Goal: Information Seeking & Learning: Learn about a topic

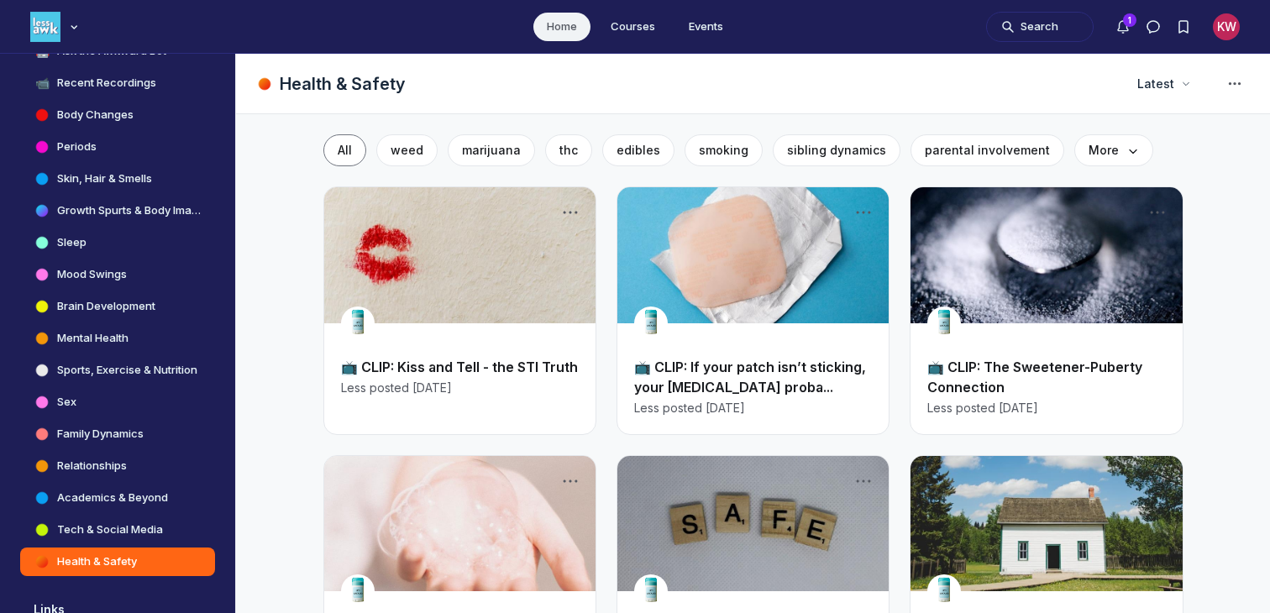
scroll to position [139, 0]
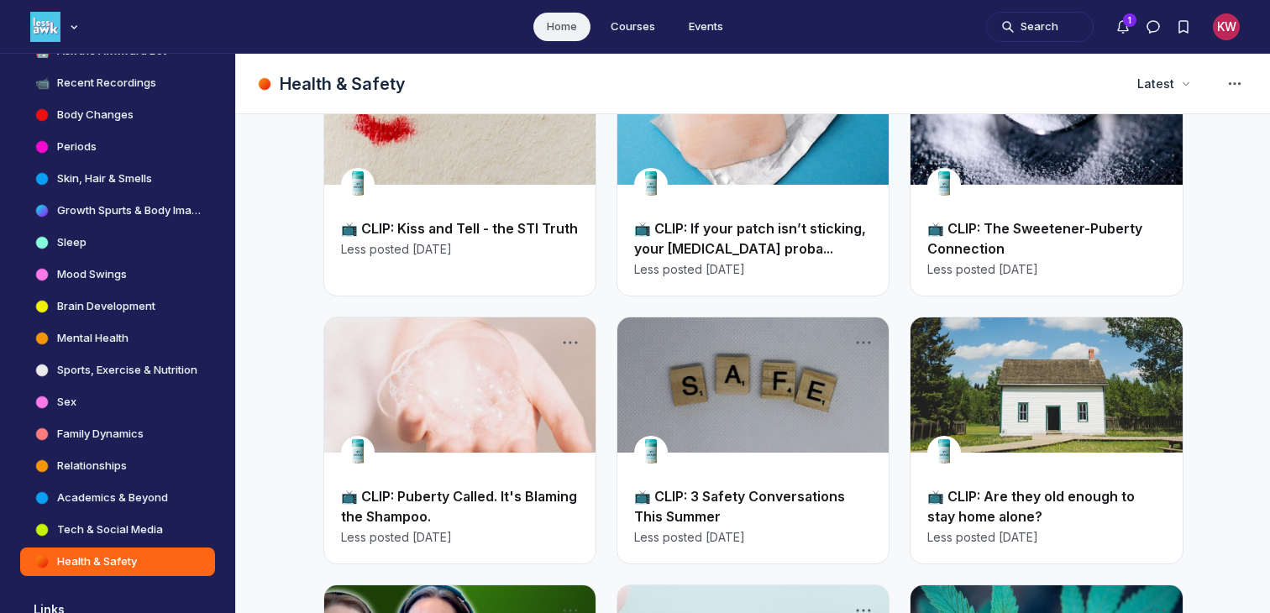
click at [1001, 130] on link "Main Content" at bounding box center [1046, 117] width 271 height 136
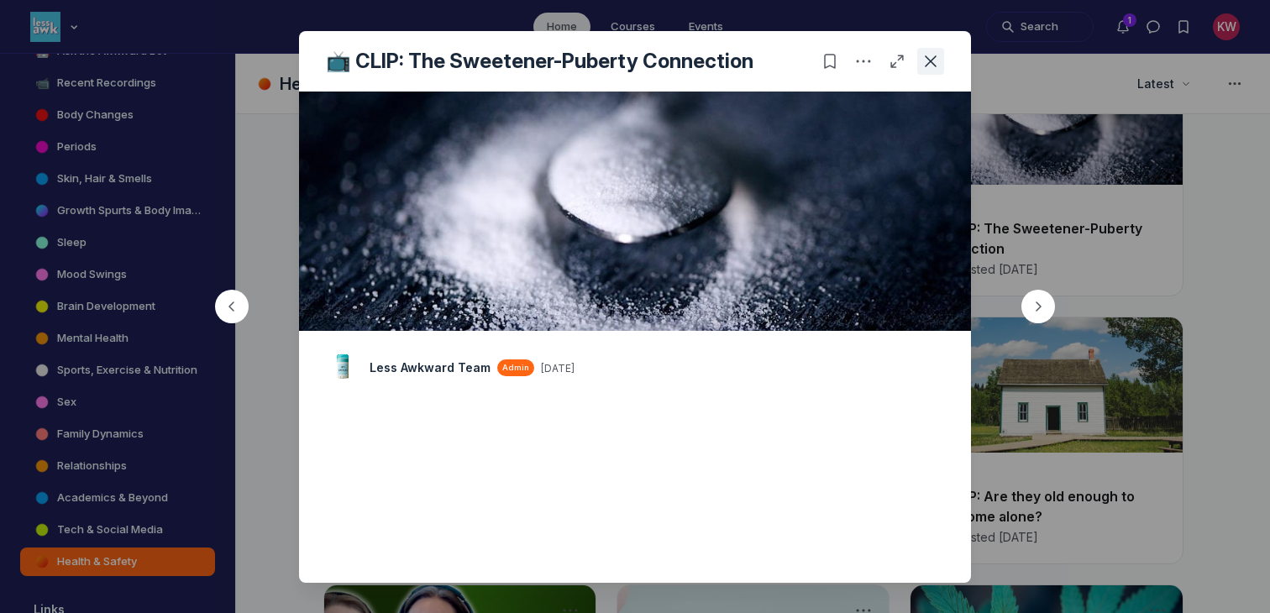
click at [931, 66] on icon "Close post" at bounding box center [930, 61] width 17 height 17
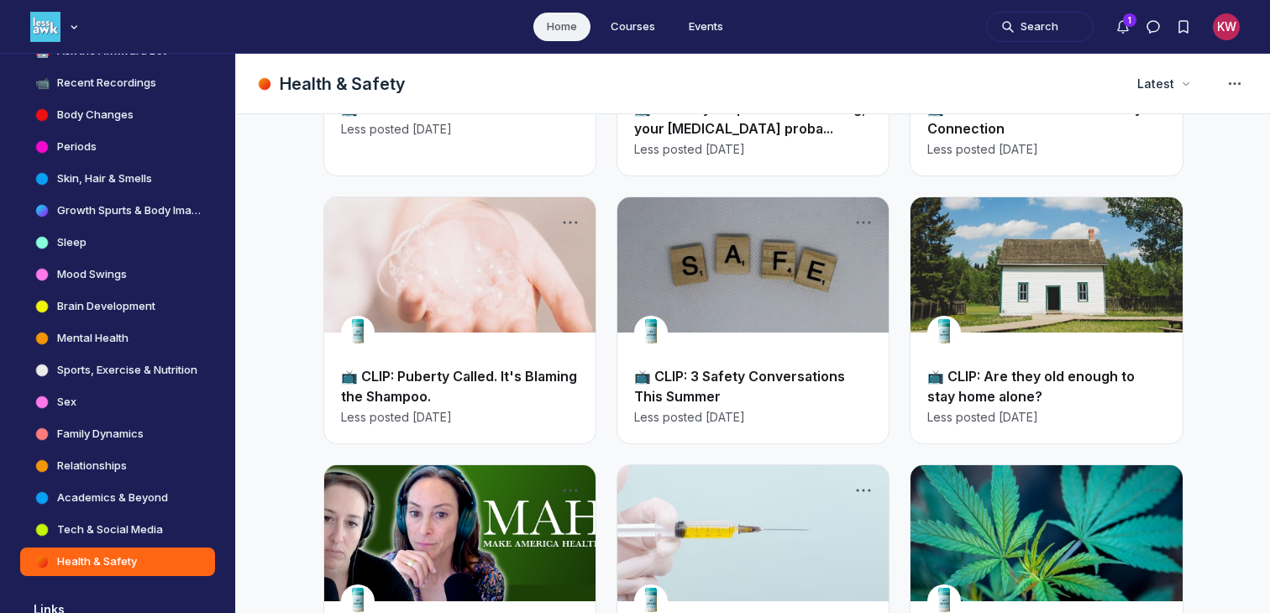
scroll to position [305, 0]
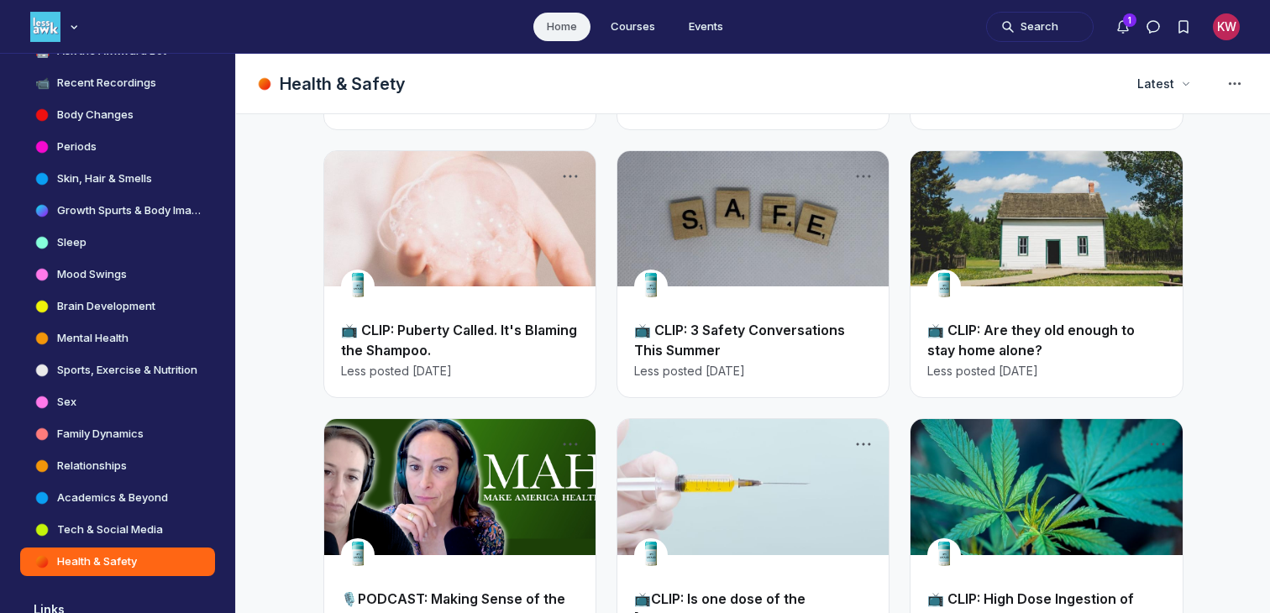
click at [476, 329] on link "📺 CLIP: Puberty Called. It's Blaming the Shampoo." at bounding box center [459, 340] width 236 height 37
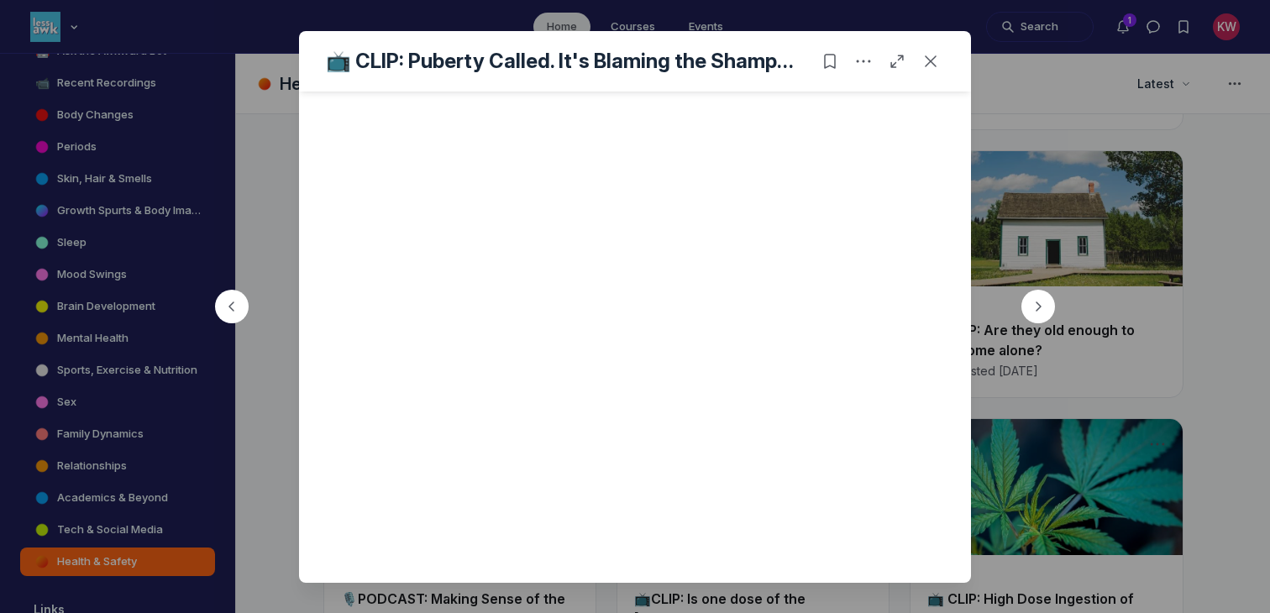
scroll to position [445, 0]
click at [927, 68] on icon "Close post" at bounding box center [930, 61] width 17 height 17
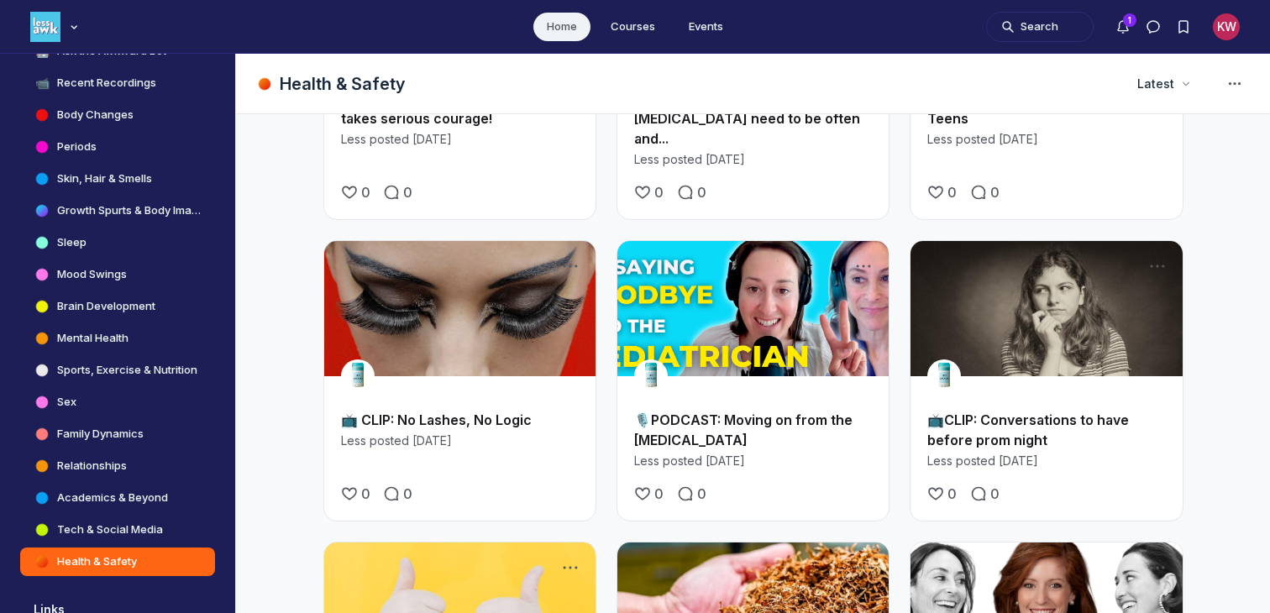
scroll to position [1189, 0]
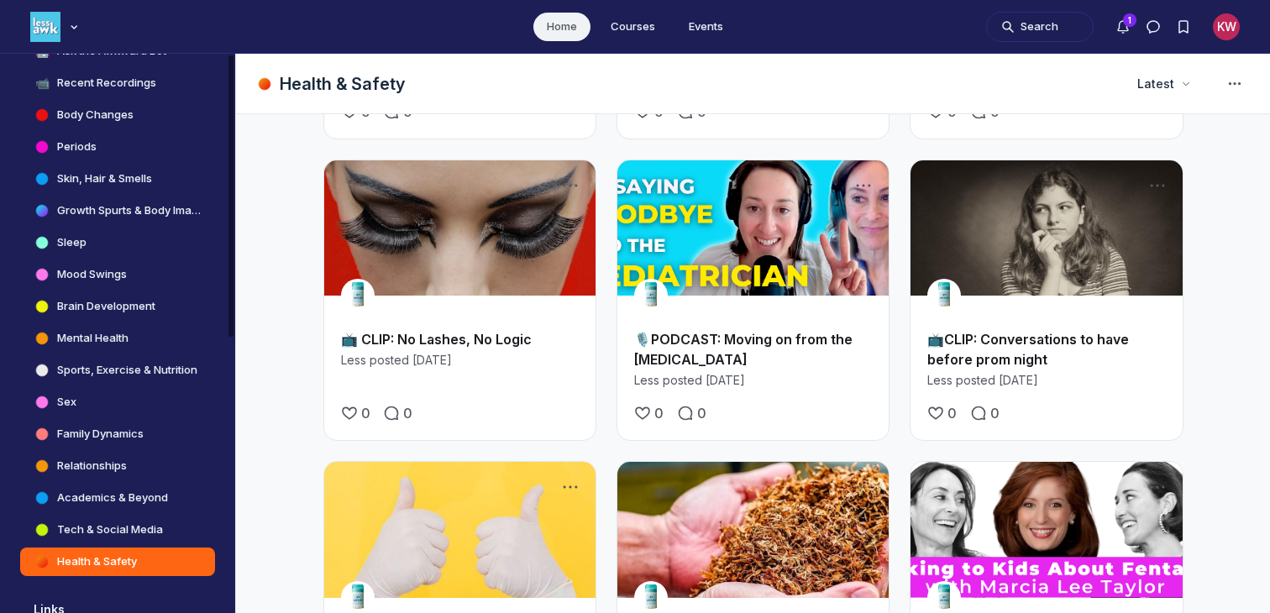
click at [80, 182] on h4 "Skin, Hair & Smells" at bounding box center [104, 179] width 95 height 17
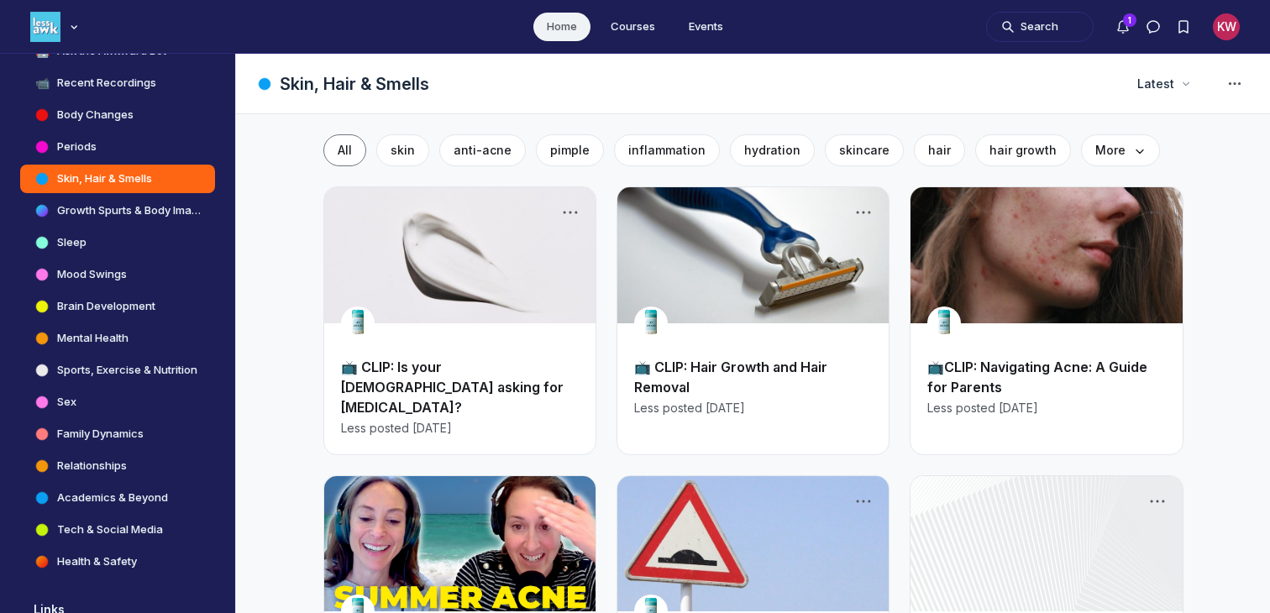
click at [667, 381] on link "📺 CLIP: Hair Growth and Hair Removal" at bounding box center [730, 377] width 193 height 37
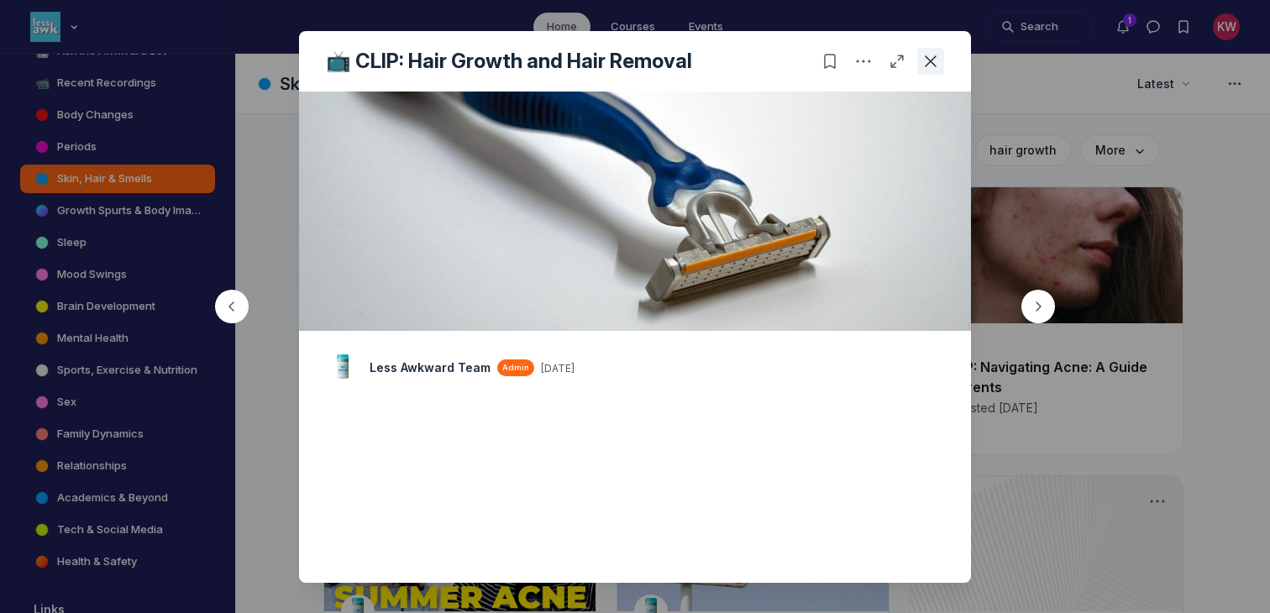
click at [930, 66] on icon "Close post" at bounding box center [930, 61] width 17 height 17
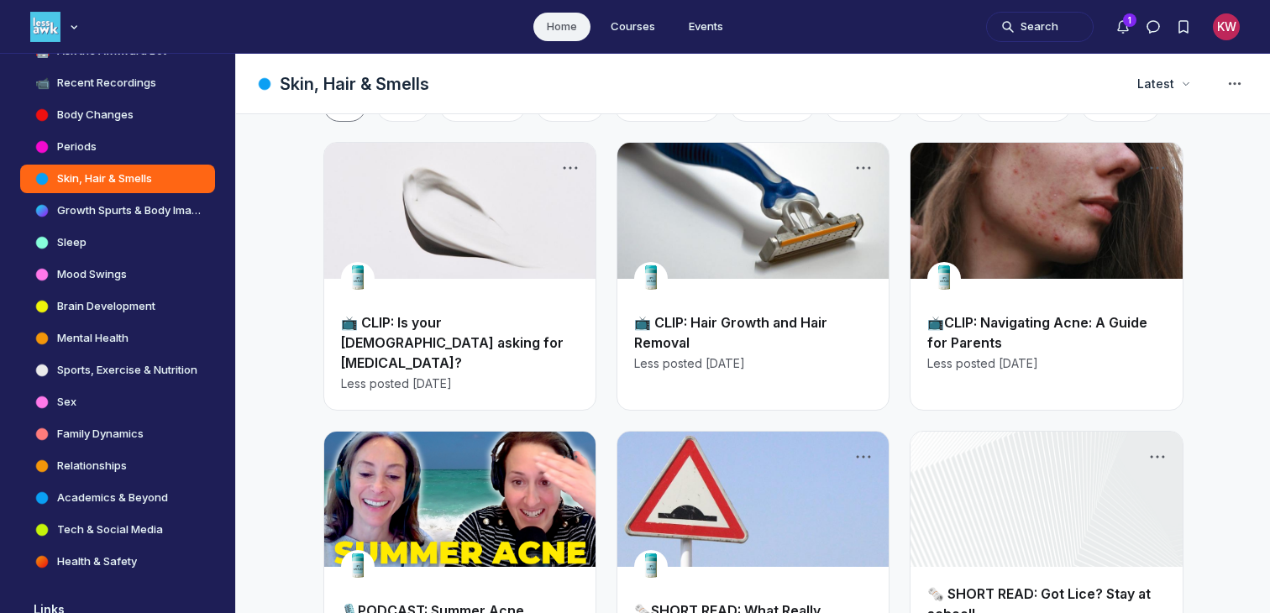
scroll to position [50, 0]
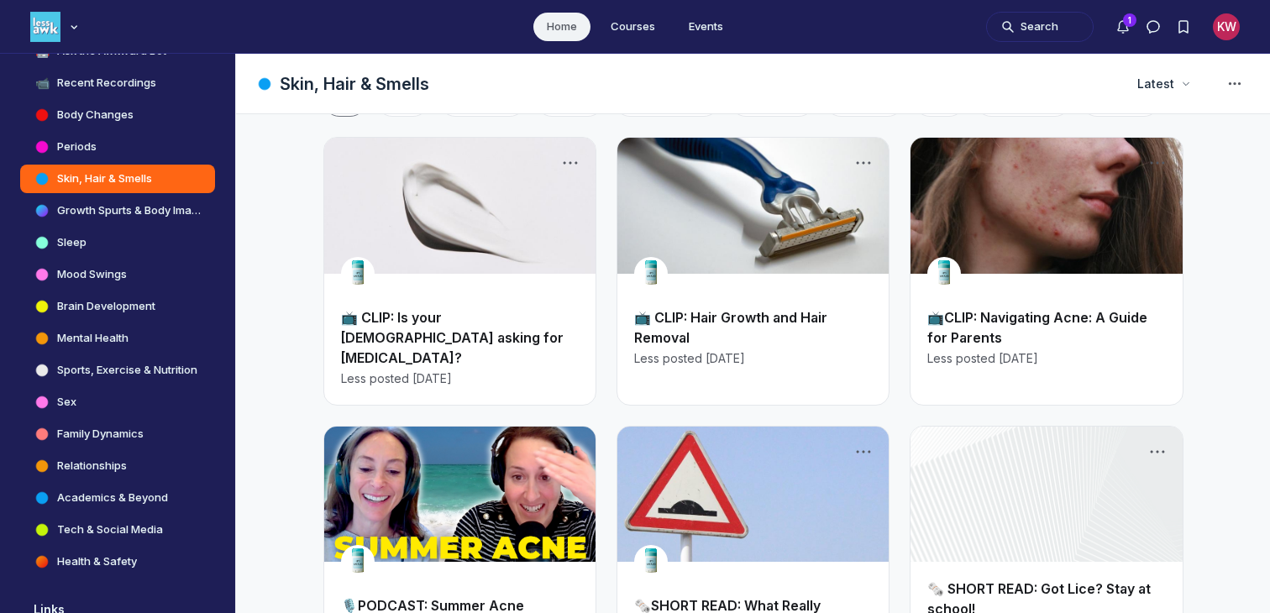
click at [1026, 331] on h2 "📺CLIP: Navigating Acne: A Guide for Parents" at bounding box center [1046, 327] width 238 height 40
click at [1020, 313] on link "📺CLIP: Navigating Acne: A Guide for Parents" at bounding box center [1037, 327] width 220 height 37
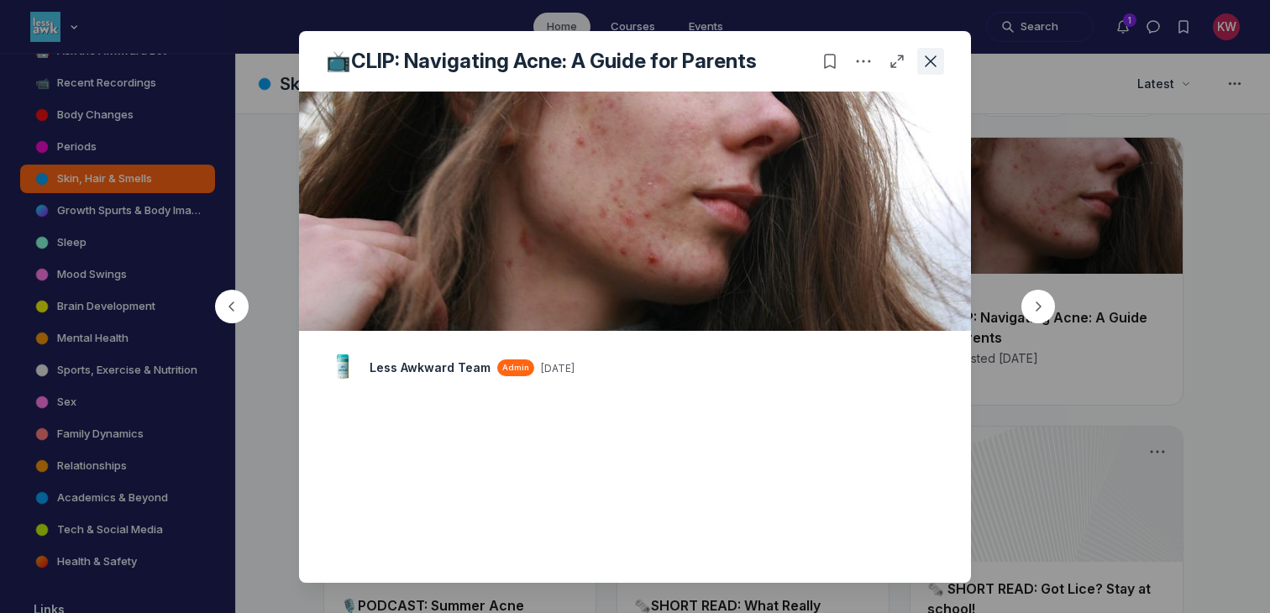
click at [929, 59] on icon "Close post" at bounding box center [930, 61] width 17 height 17
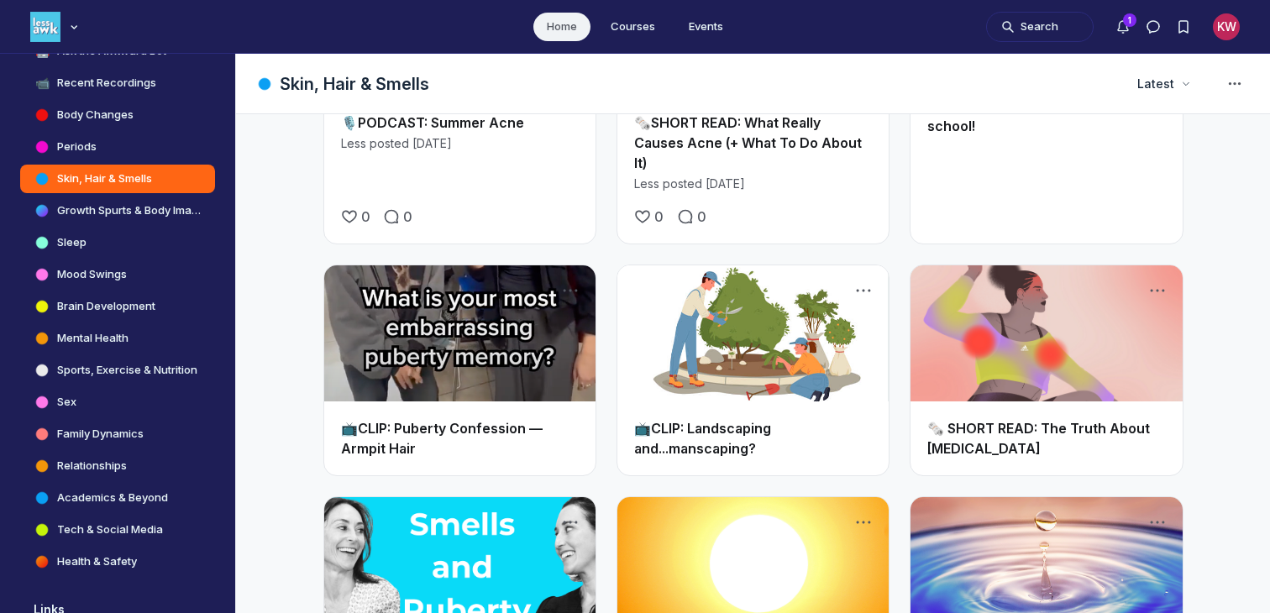
scroll to position [558, 0]
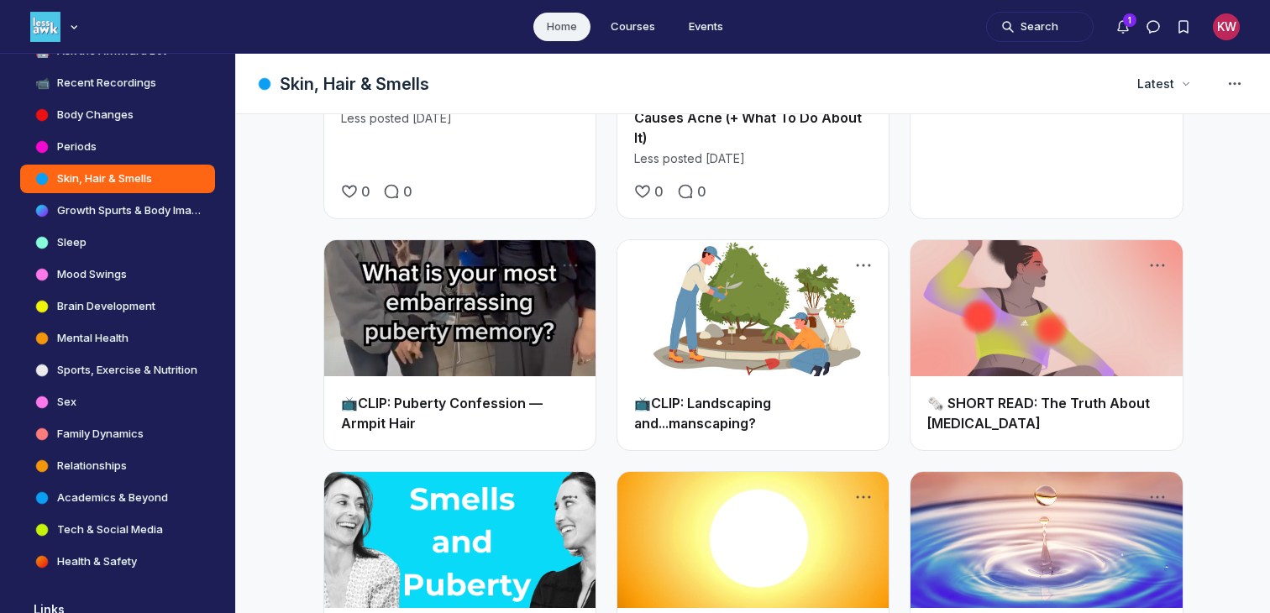
click at [722, 395] on link "📺CLIP: Landscaping and...manscaping?" at bounding box center [702, 413] width 137 height 37
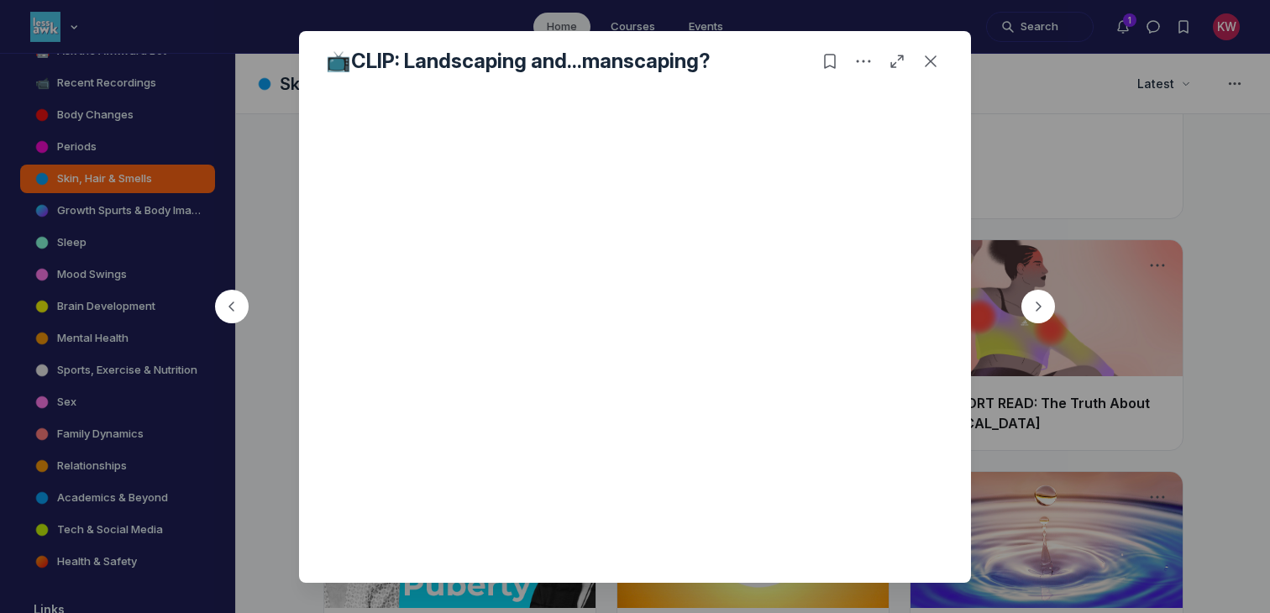
scroll to position [161, 0]
click at [942, 55] on button "Close post" at bounding box center [930, 61] width 27 height 27
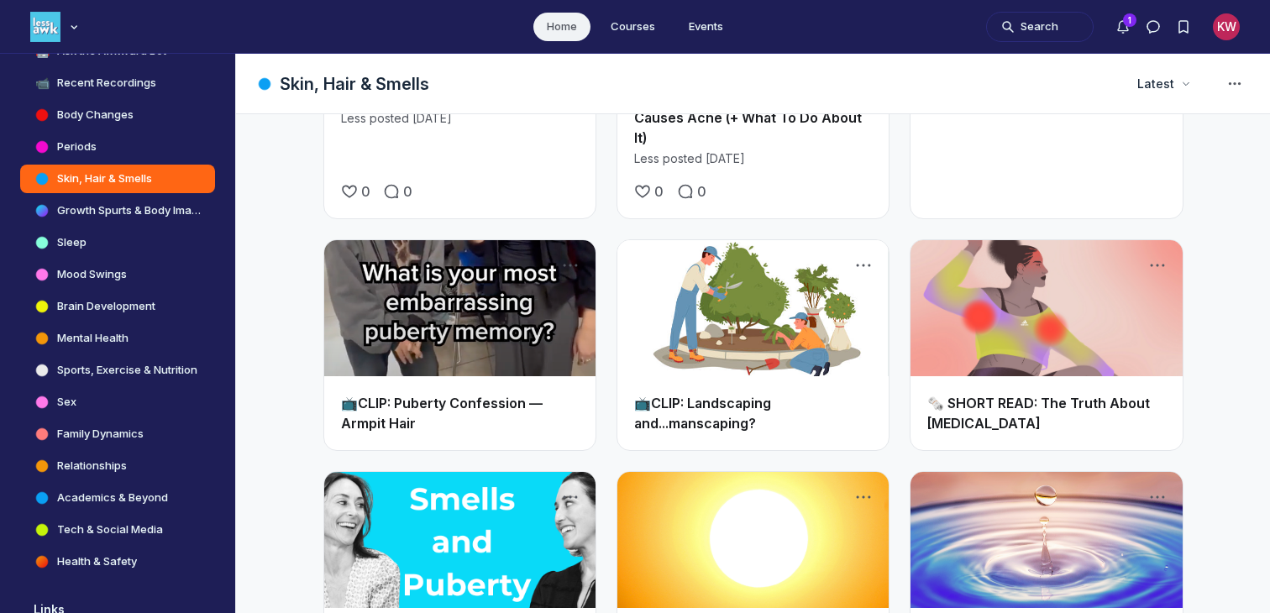
scroll to position [577, 0]
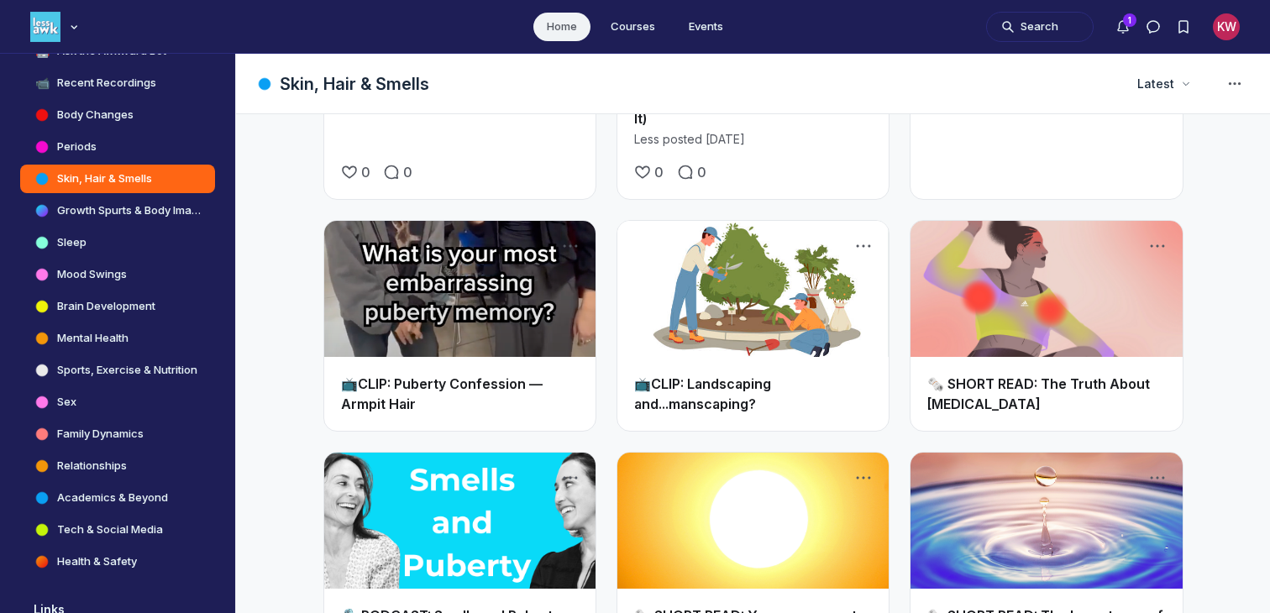
click at [432, 375] on link "📺CLIP: Puberty Confession — Armpit Hair" at bounding box center [442, 393] width 202 height 37
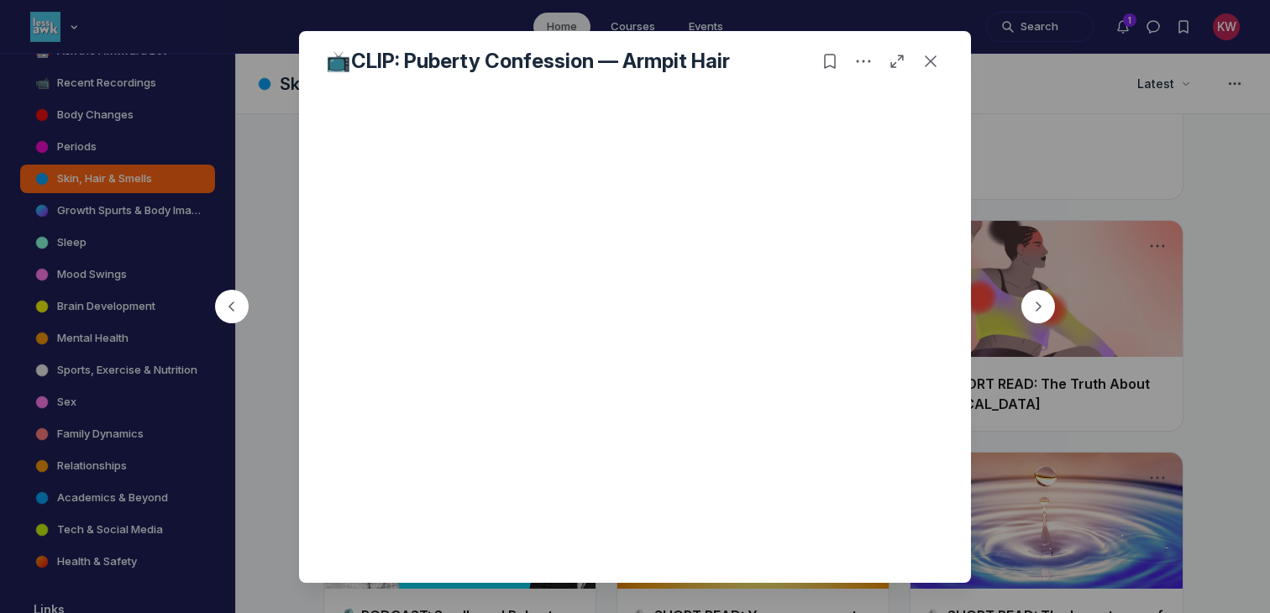
scroll to position [93, 0]
click at [935, 58] on icon "Close post" at bounding box center [930, 61] width 17 height 17
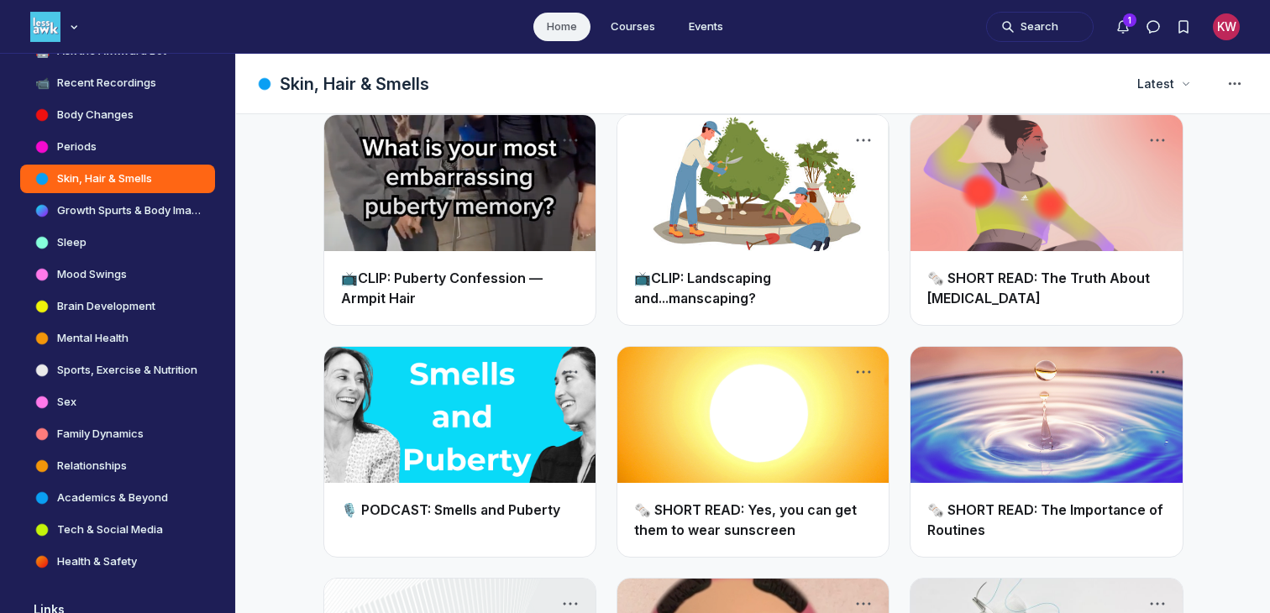
scroll to position [703, 0]
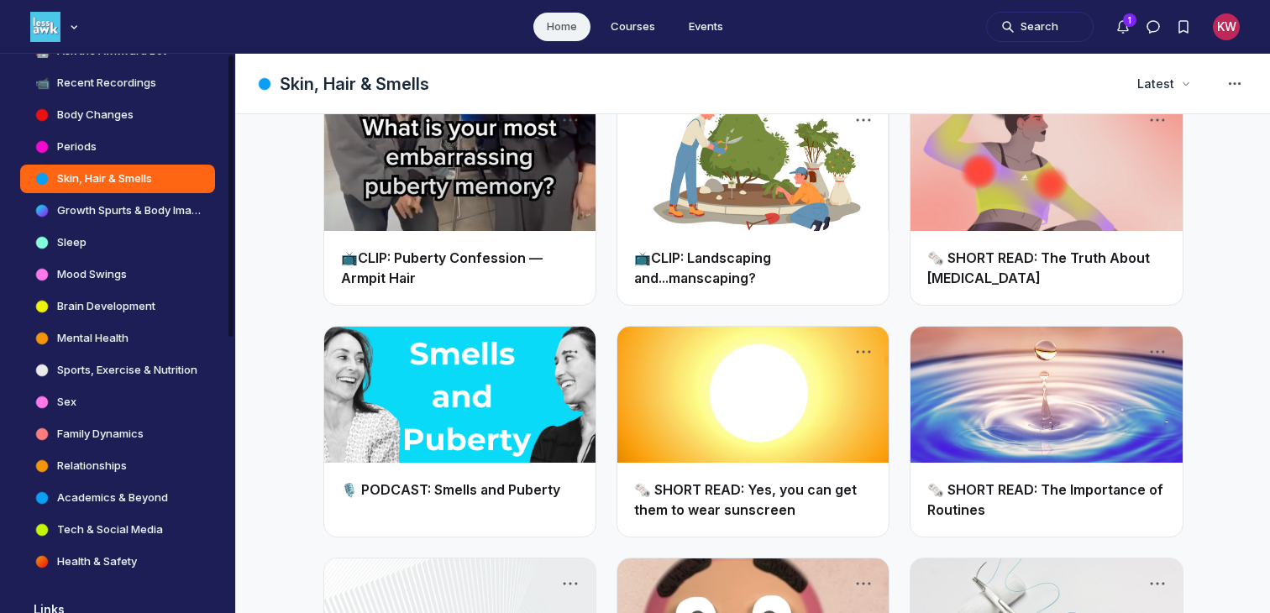
click at [171, 212] on h4 "Growth Spurts & Body Image" at bounding box center [129, 210] width 144 height 17
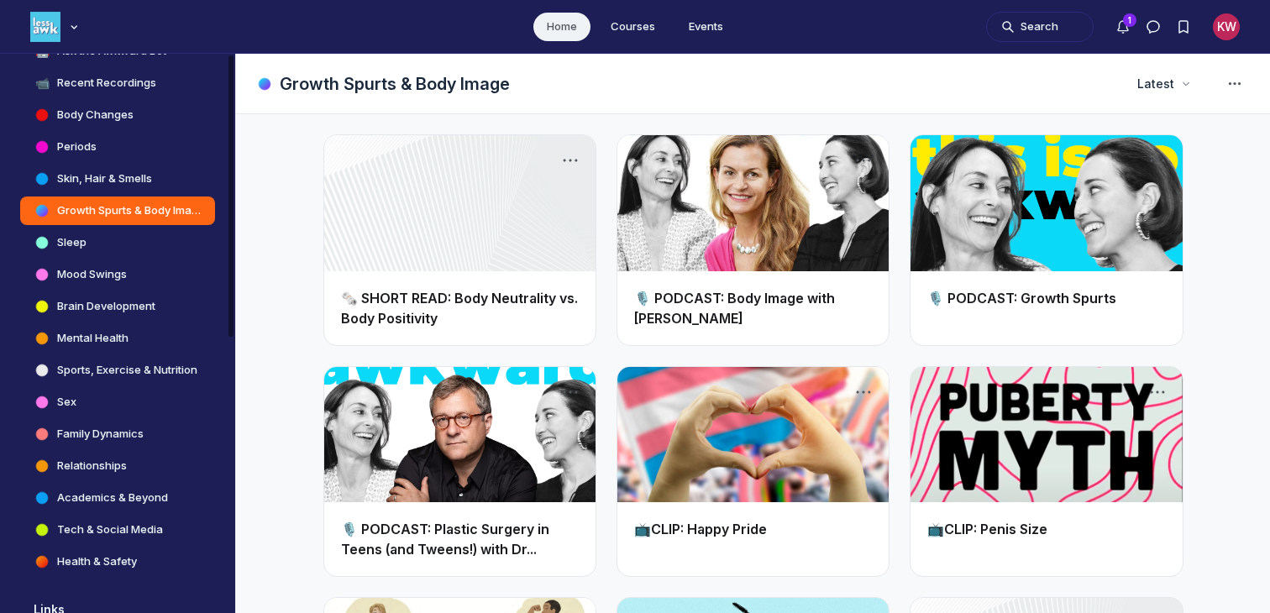
click at [98, 245] on link "Sleep" at bounding box center [117, 242] width 195 height 29
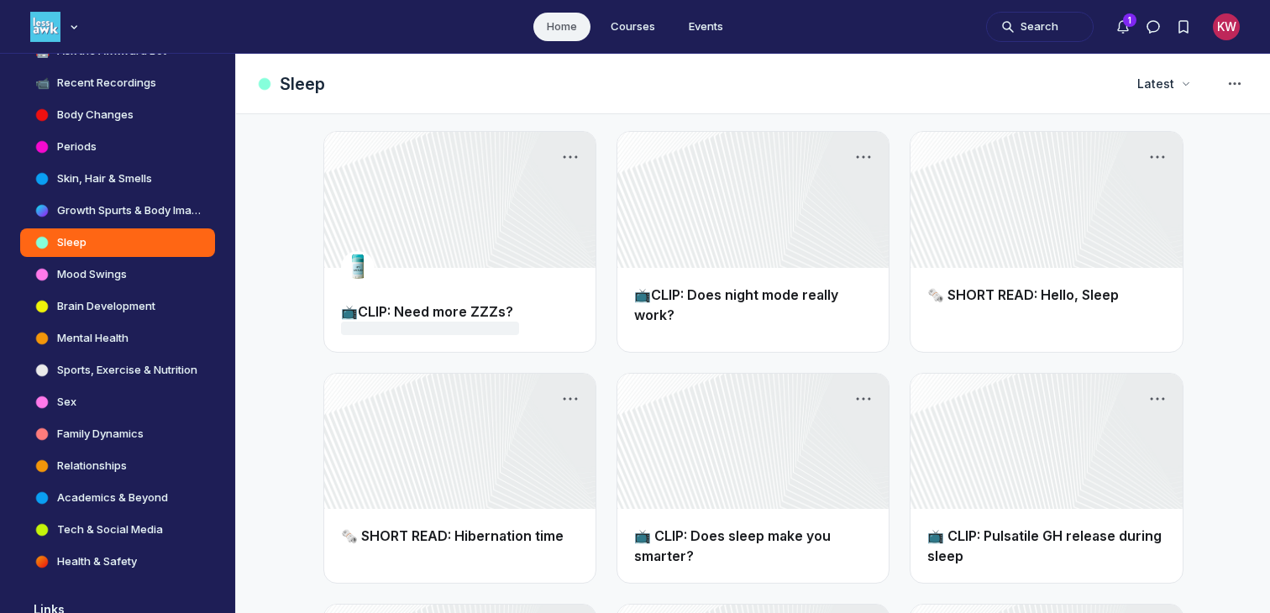
scroll to position [57, 0]
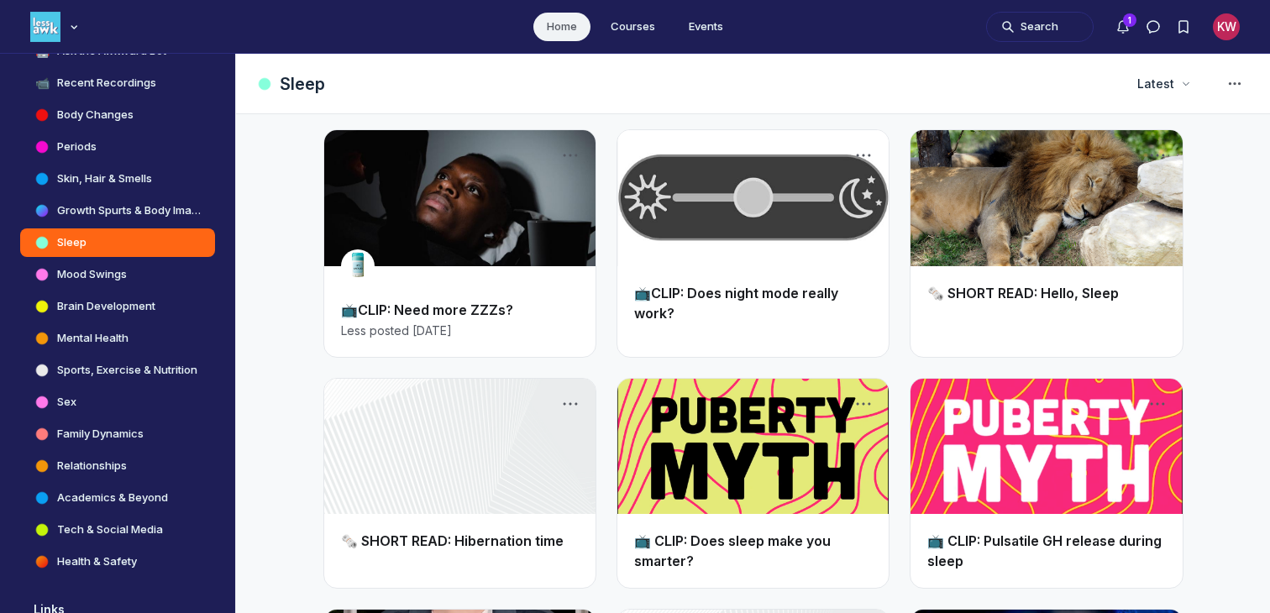
click at [449, 303] on link "📺CLIP: Need more ZZZs?" at bounding box center [427, 310] width 172 height 17
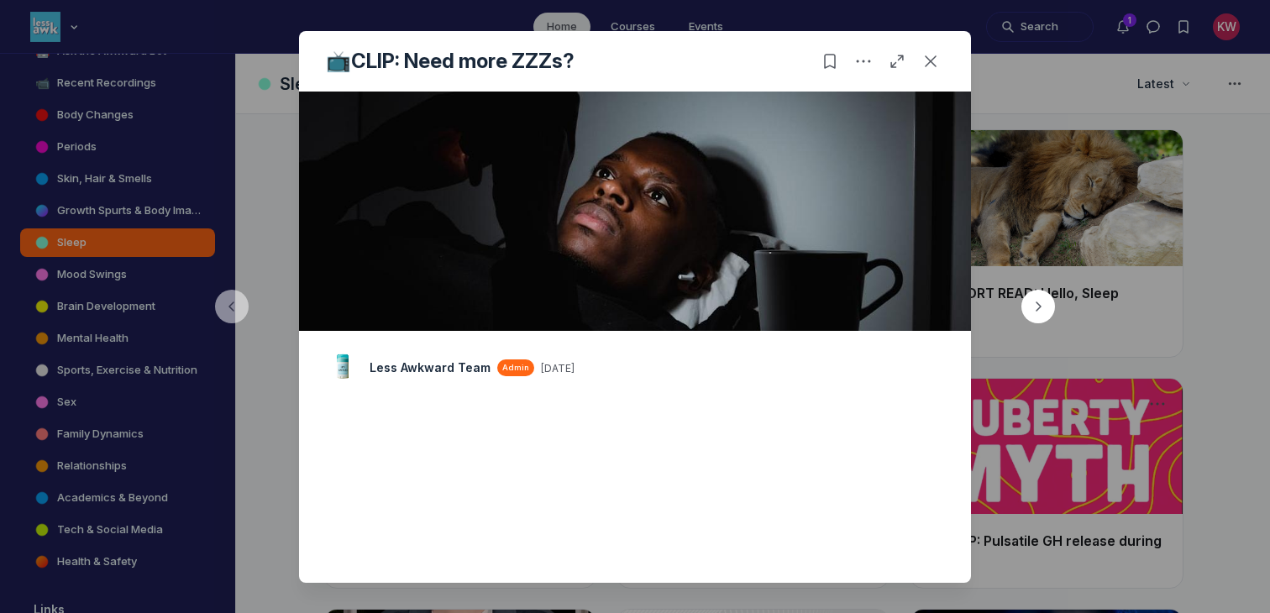
click at [945, 66] on div "📺CLIP: Need more ZZZs?" at bounding box center [635, 61] width 672 height 60
click at [932, 65] on icon "Close post" at bounding box center [930, 61] width 17 height 17
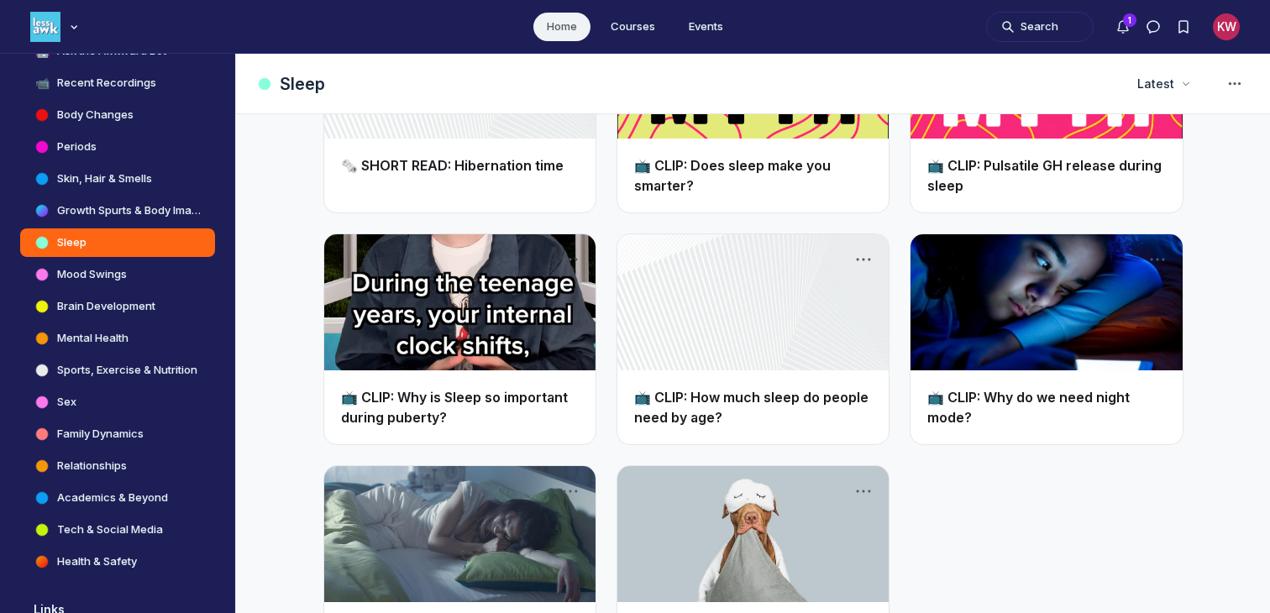
scroll to position [429, 0]
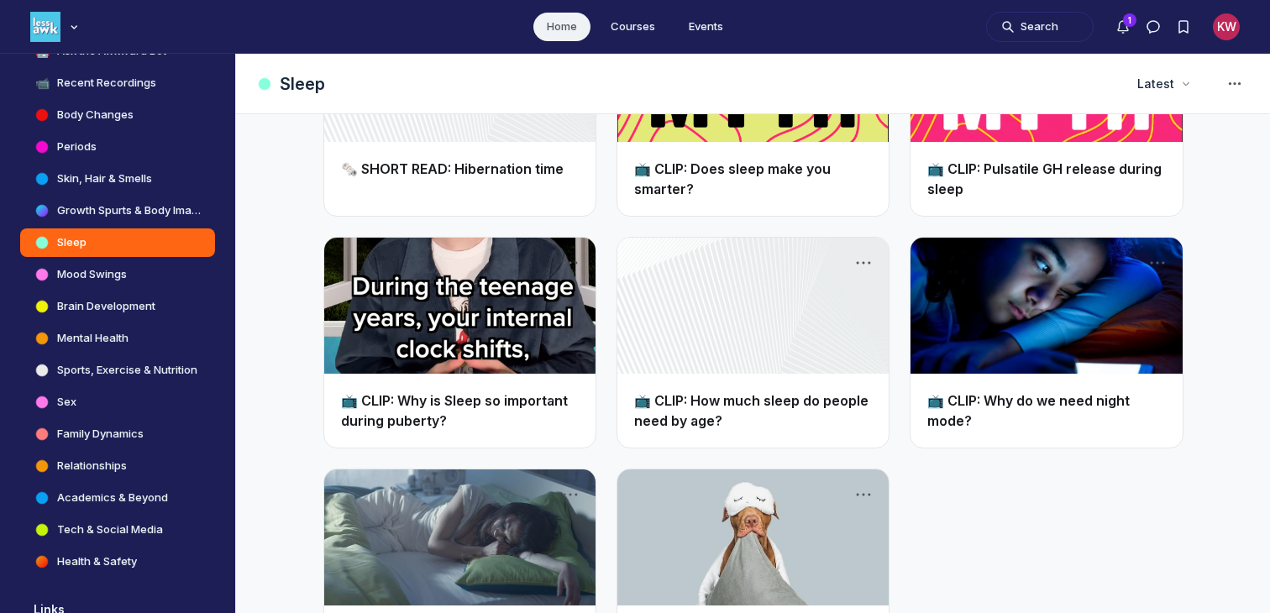
click at [426, 332] on link "Main Content" at bounding box center [459, 306] width 271 height 136
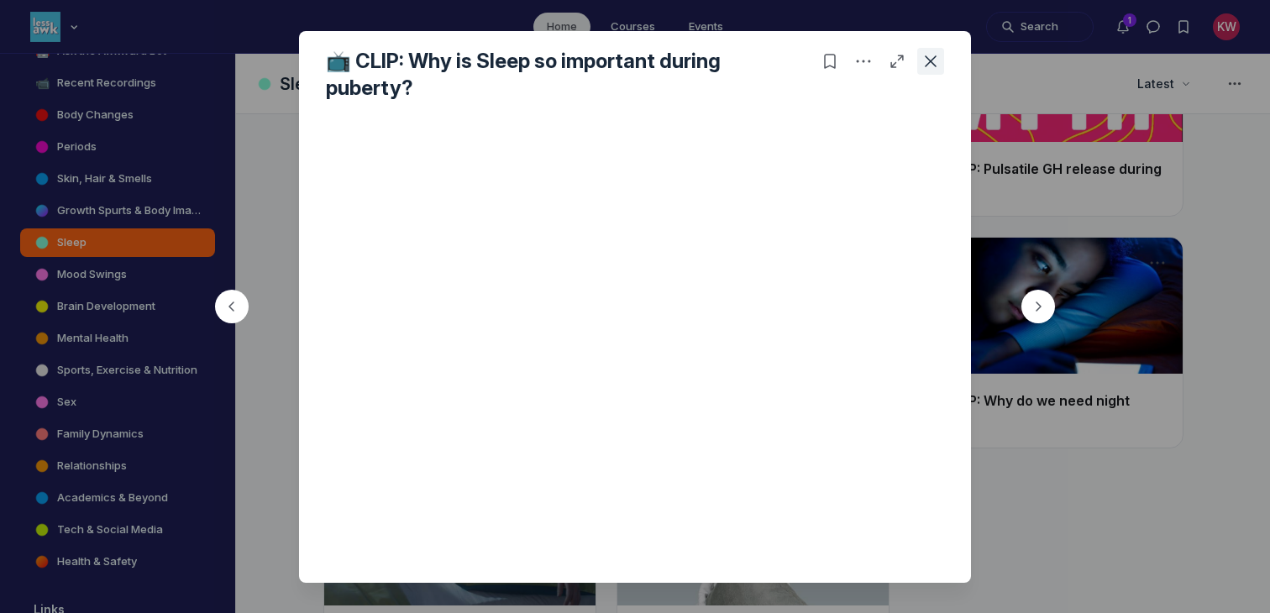
click at [938, 60] on icon "Close post" at bounding box center [930, 61] width 17 height 17
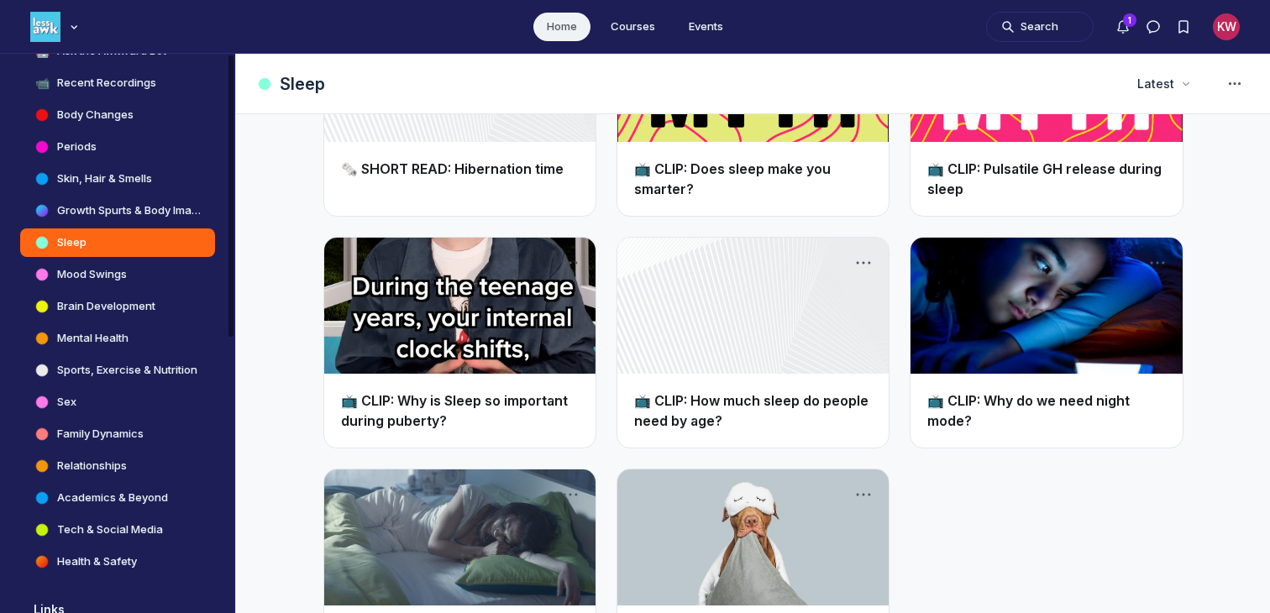
click at [114, 374] on h4 "Sports, Exercise & Nutrition" at bounding box center [127, 370] width 140 height 17
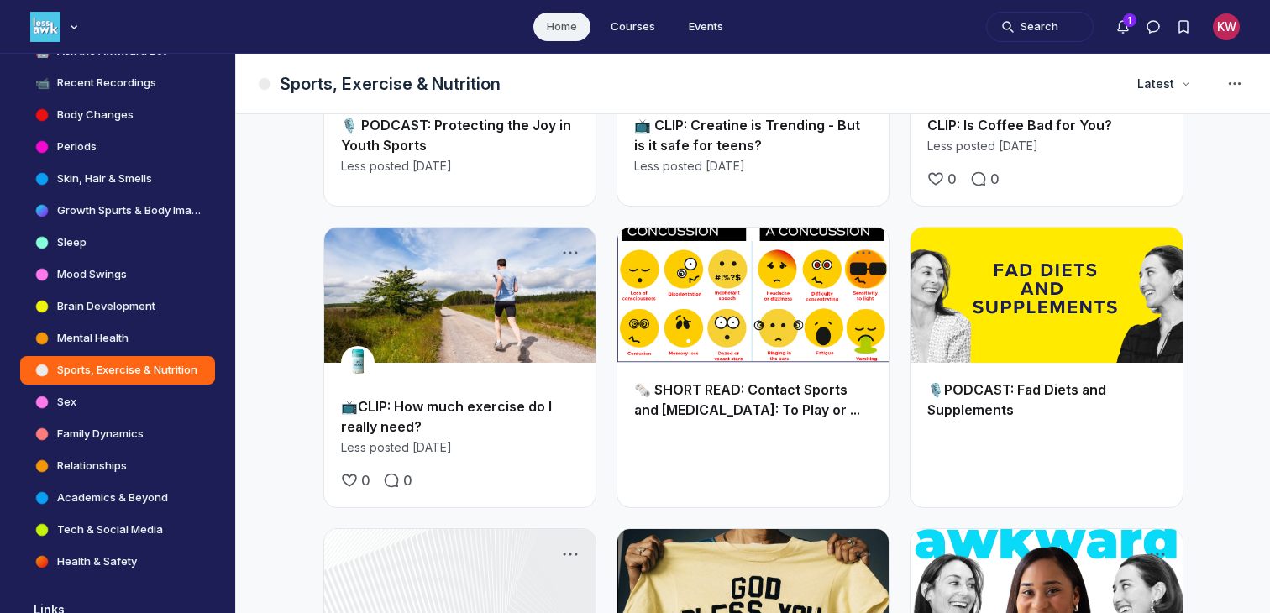
scroll to position [262, 0]
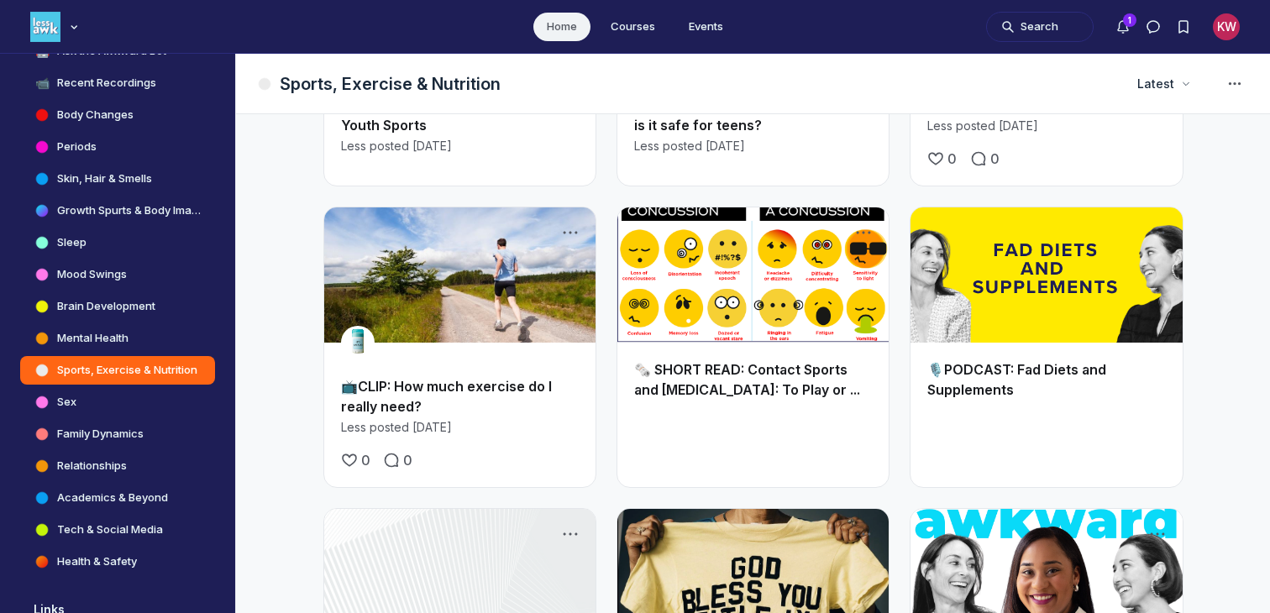
click at [450, 386] on link "📺CLIP: How much exercise do I really need?" at bounding box center [446, 396] width 211 height 37
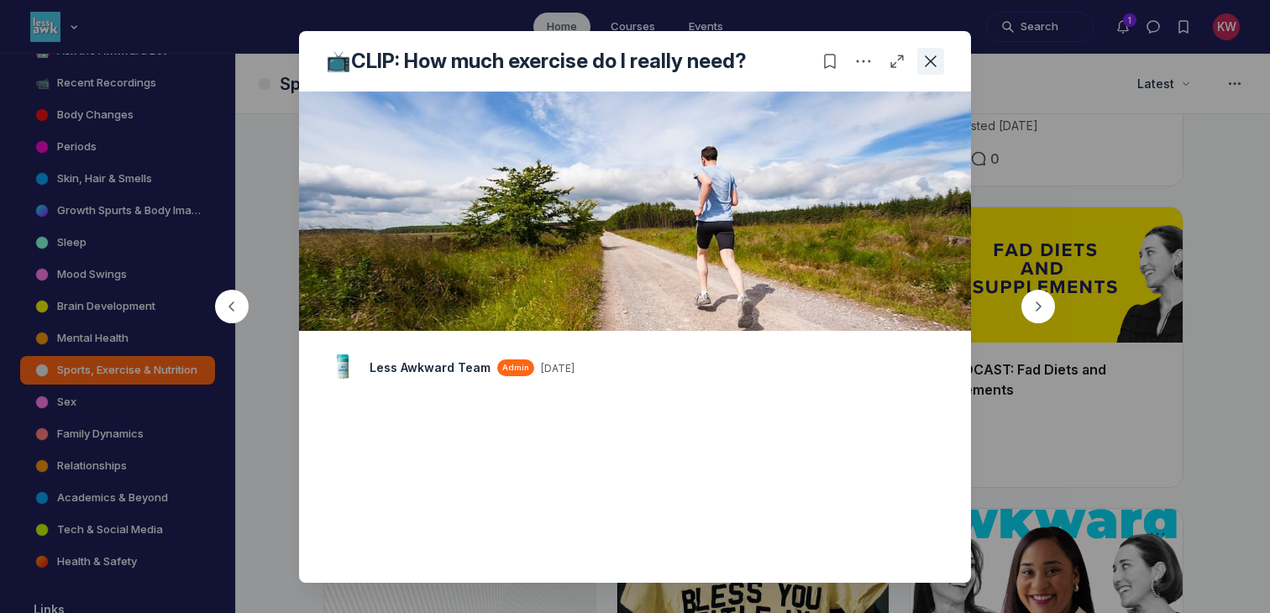
click at [926, 60] on icon "Close post" at bounding box center [930, 61] width 17 height 17
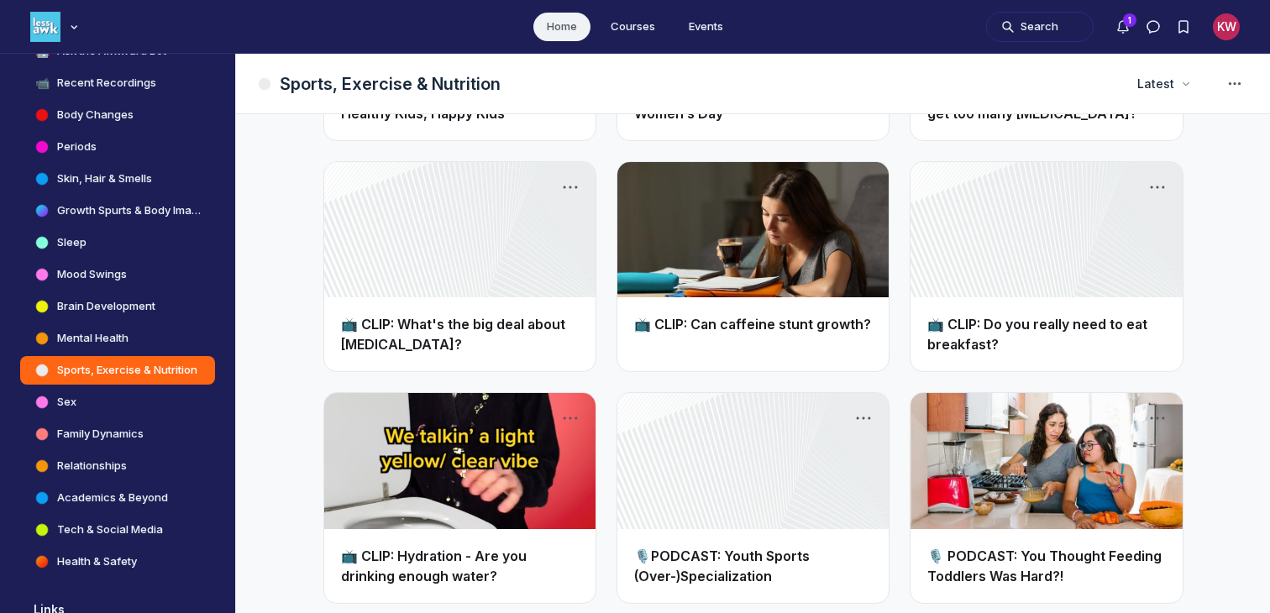
scroll to position [1050, 0]
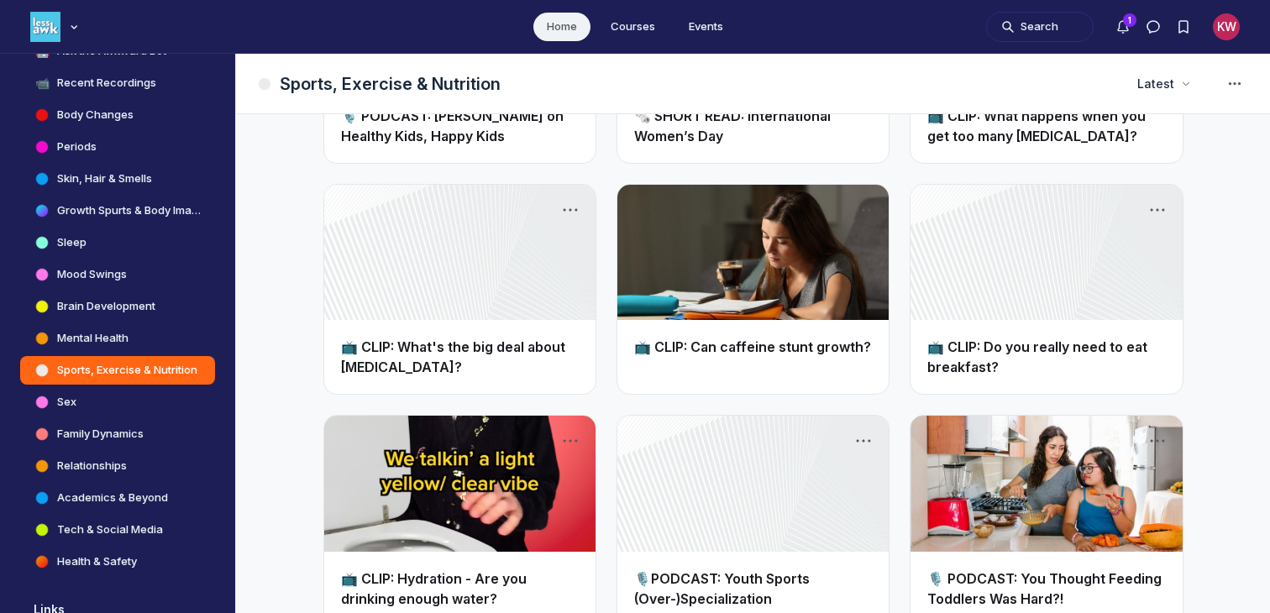
click at [979, 333] on div "📺 CLIP: Do you really need to eat breakfast?" at bounding box center [1046, 357] width 271 height 74
click at [975, 347] on link "📺 CLIP: Do you really need to eat breakfast?" at bounding box center [1037, 357] width 220 height 37
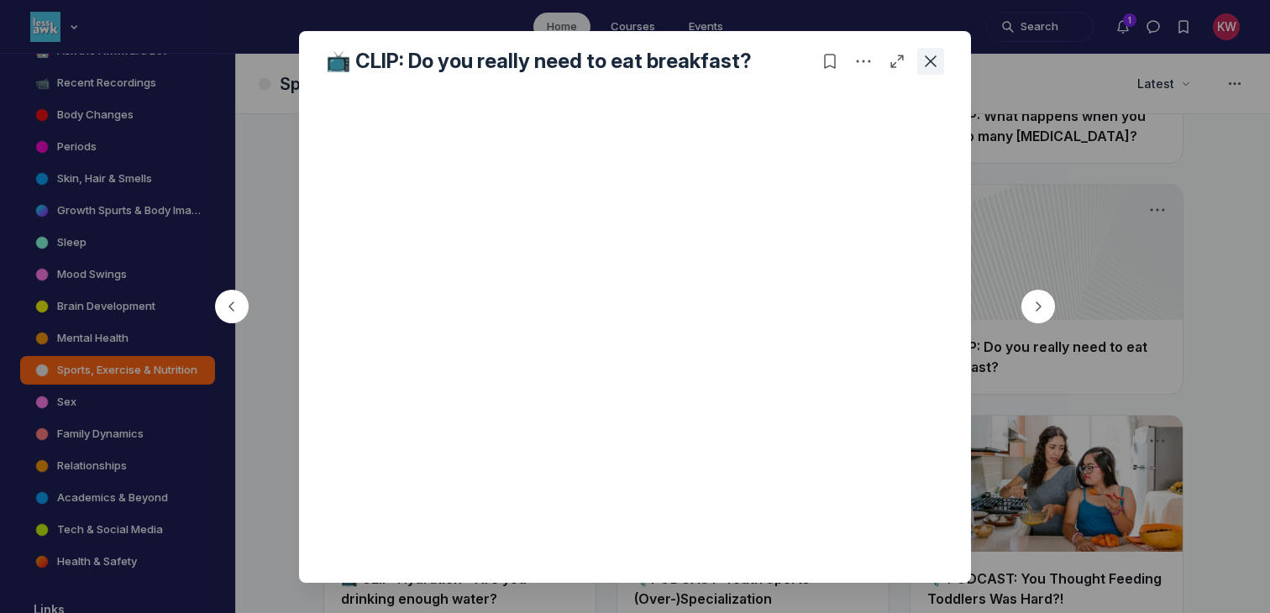
click at [931, 49] on button "Close post" at bounding box center [930, 61] width 27 height 27
